Goal: Task Accomplishment & Management: Use online tool/utility

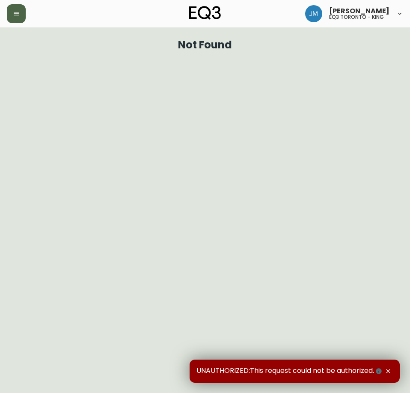
click at [17, 16] on icon "button" at bounding box center [16, 13] width 7 height 7
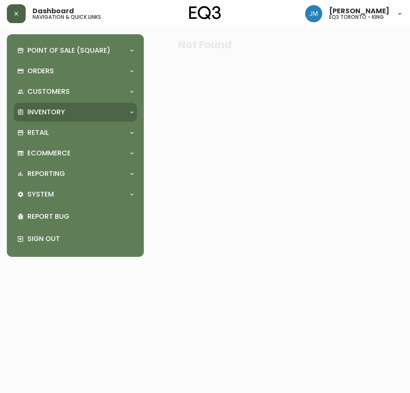
click at [41, 110] on p "Inventory" at bounding box center [46, 111] width 38 height 9
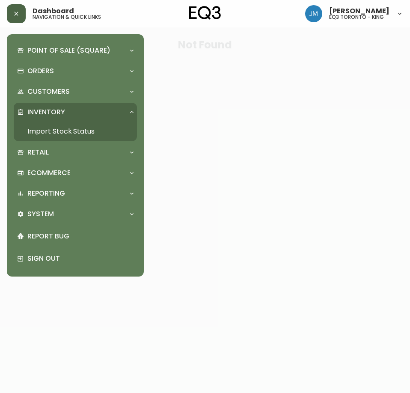
click at [48, 127] on link "Import Stock Status" at bounding box center [75, 132] width 123 height 20
